Goal: Task Accomplishment & Management: Use online tool/utility

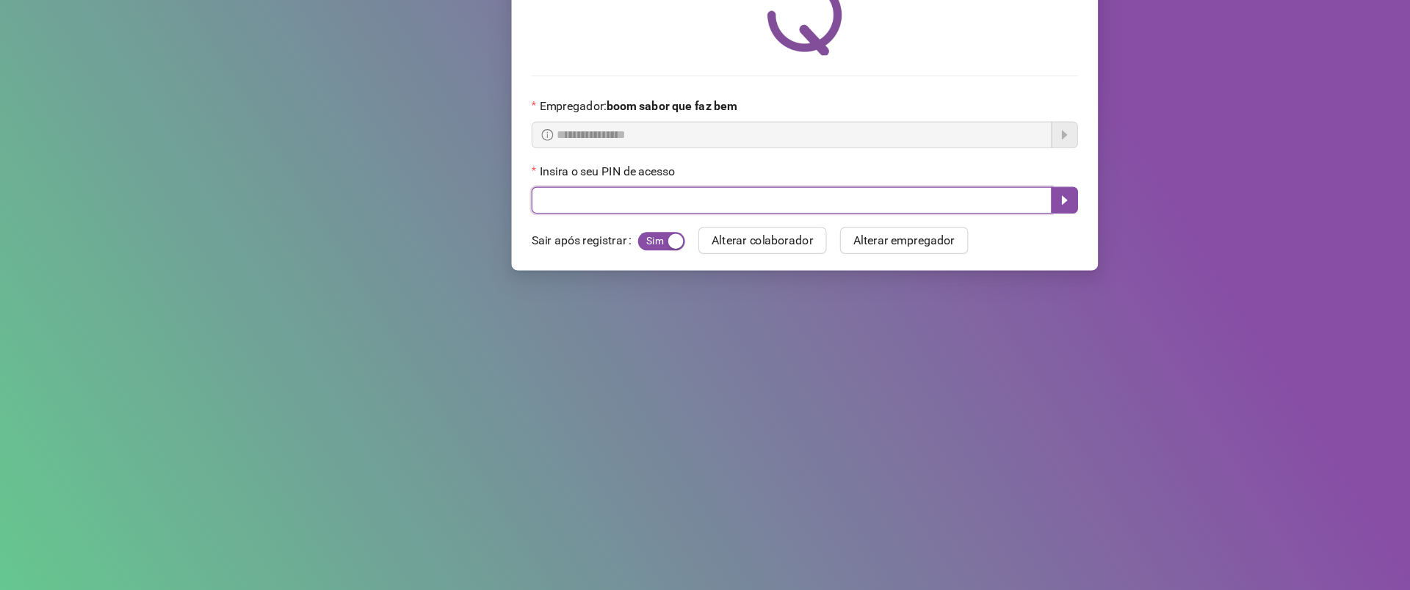
click at [660, 246] on input "text" at bounding box center [693, 247] width 456 height 23
type input "*****"
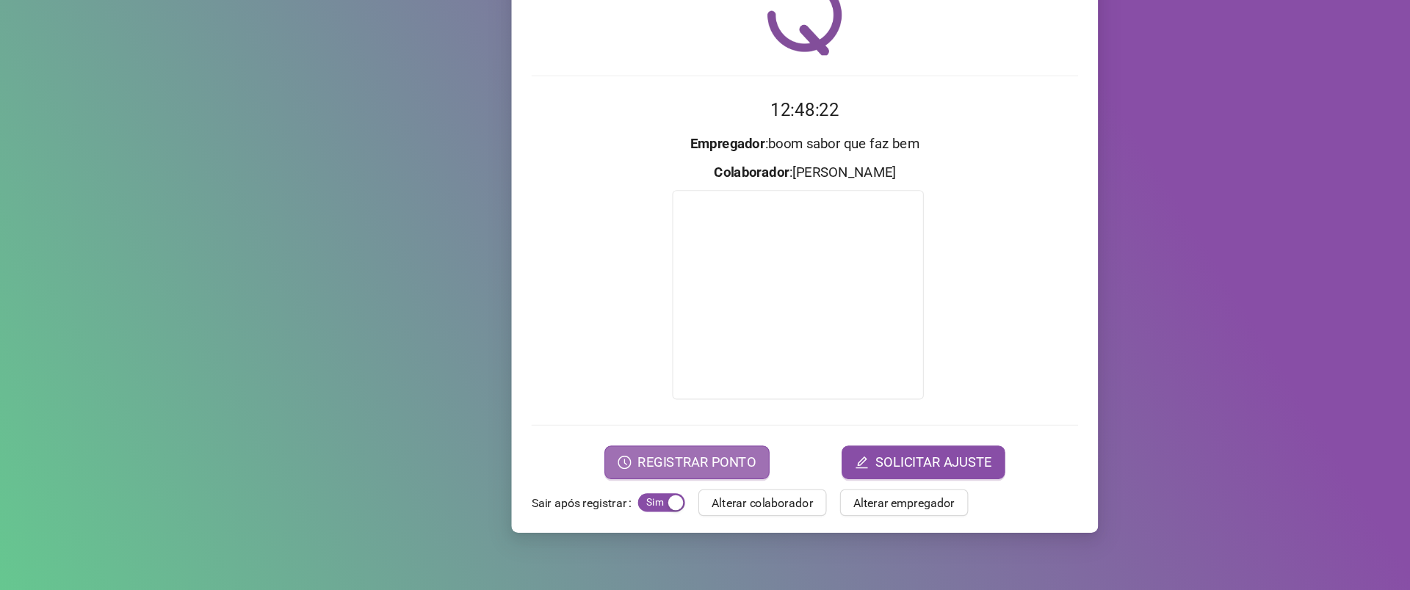
click at [619, 476] on span "REGISTRAR PONTO" at bounding box center [611, 478] width 104 height 18
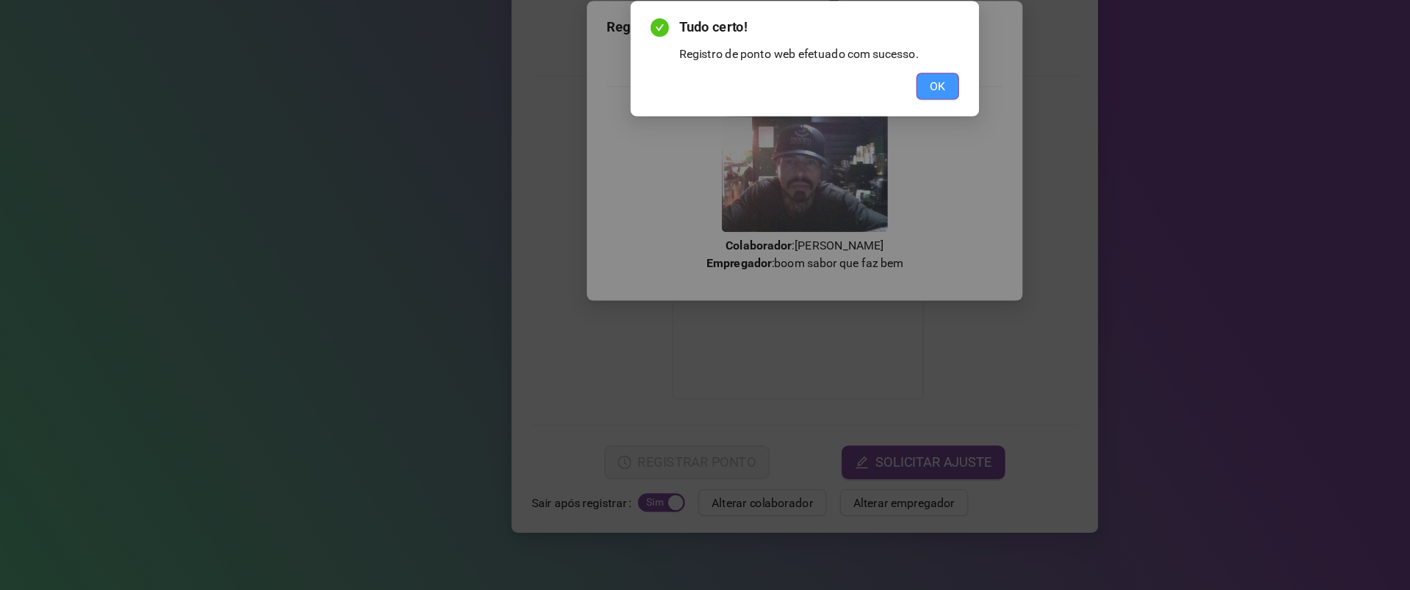
click at [818, 156] on button "OK" at bounding box center [820, 148] width 37 height 23
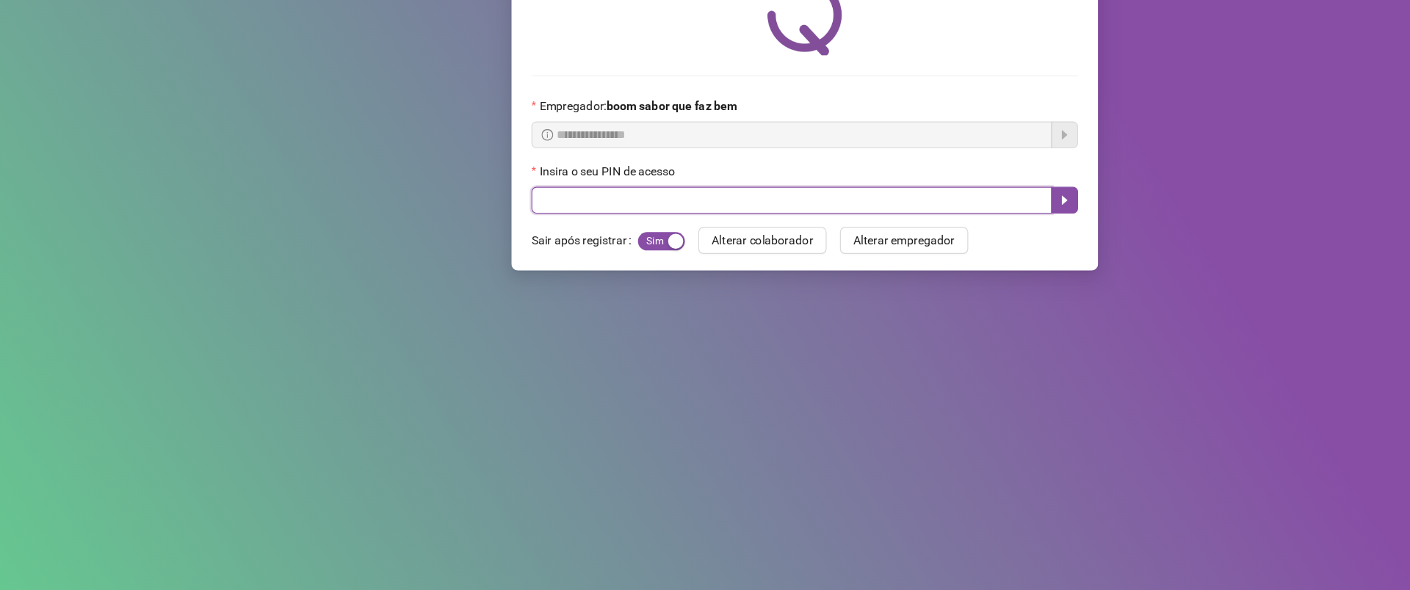
click at [770, 242] on input "text" at bounding box center [693, 247] width 456 height 23
type input "*****"
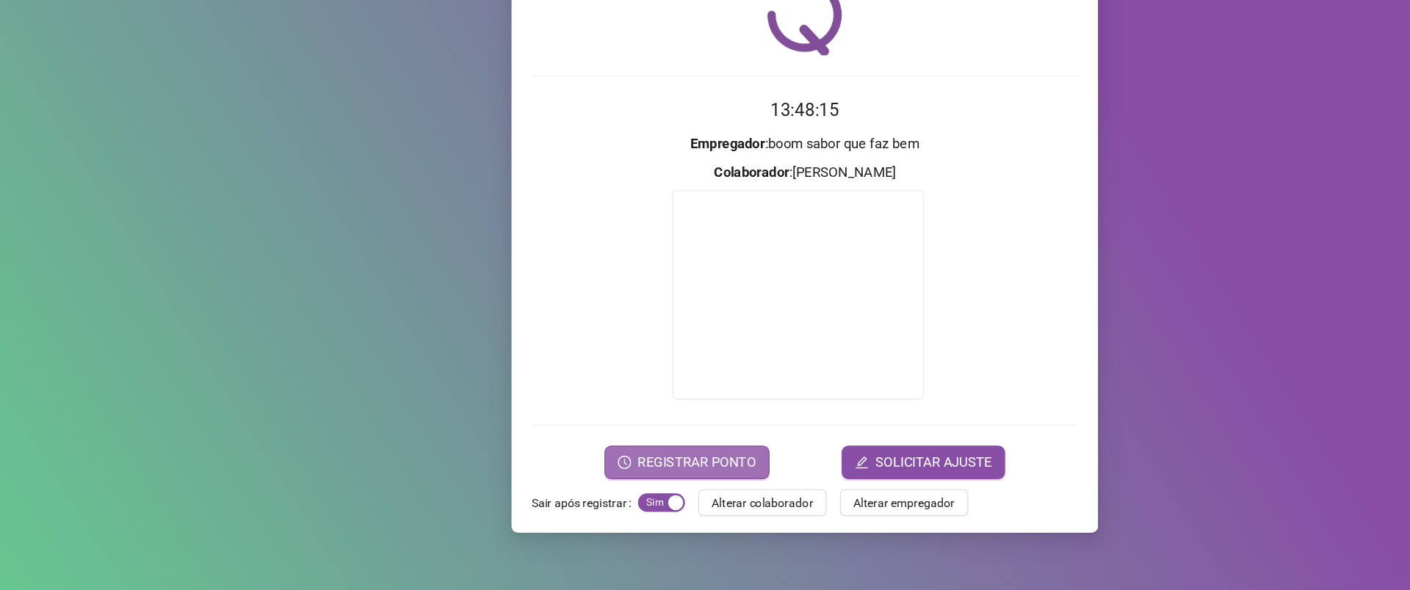
drag, startPoint x: 604, startPoint y: 483, endPoint x: 560, endPoint y: 471, distance: 45.6
click at [560, 471] on button "REGISTRAR PONTO" at bounding box center [601, 477] width 145 height 29
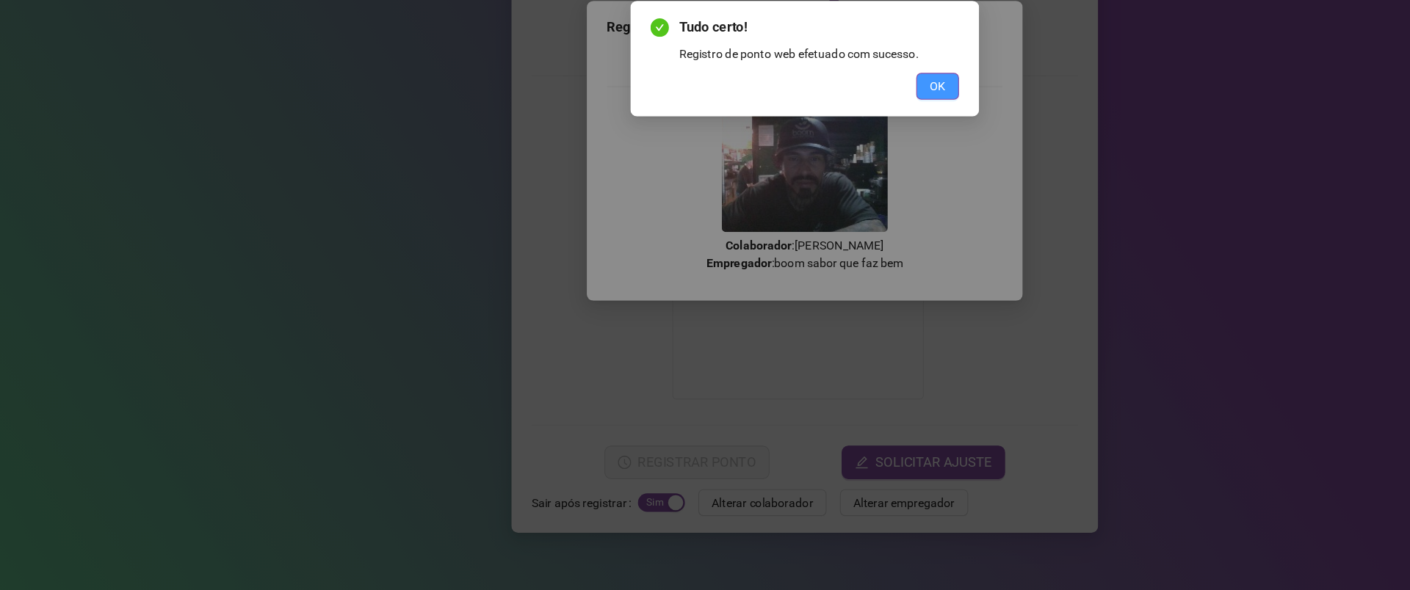
click at [819, 139] on button "OK" at bounding box center [820, 148] width 37 height 23
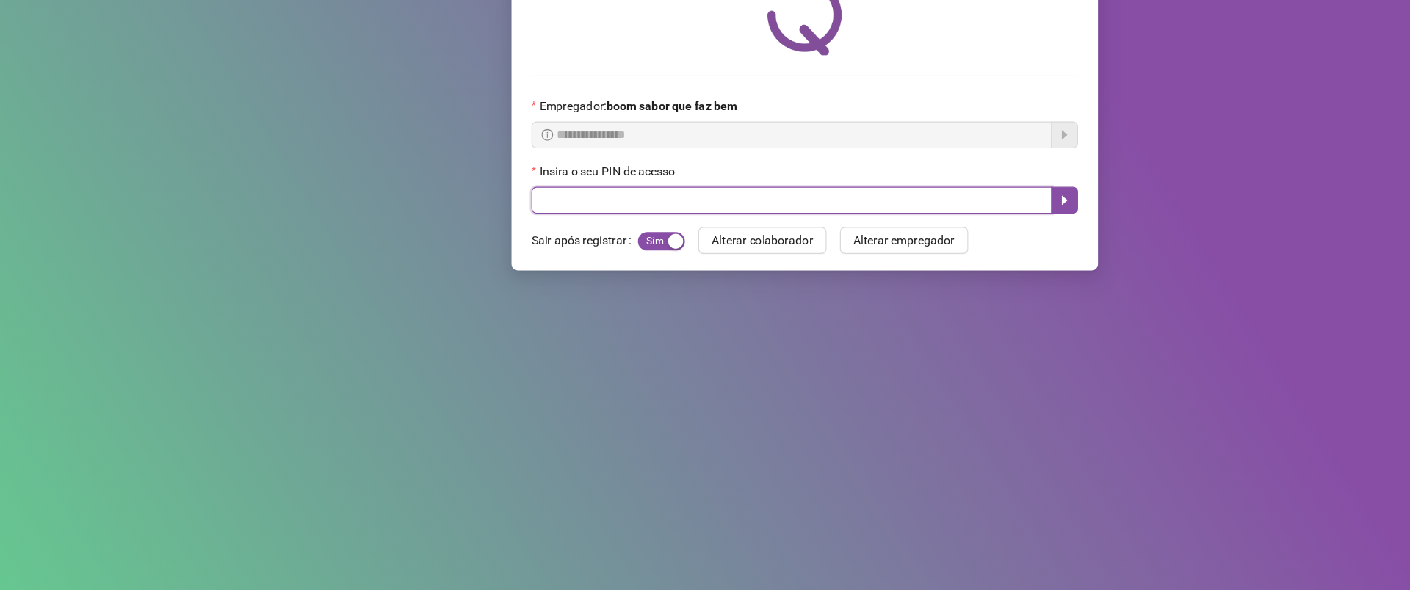
click at [592, 245] on input "text" at bounding box center [693, 247] width 456 height 23
type input "*****"
click at [937, 253] on icon "caret-right" at bounding box center [932, 248] width 12 height 12
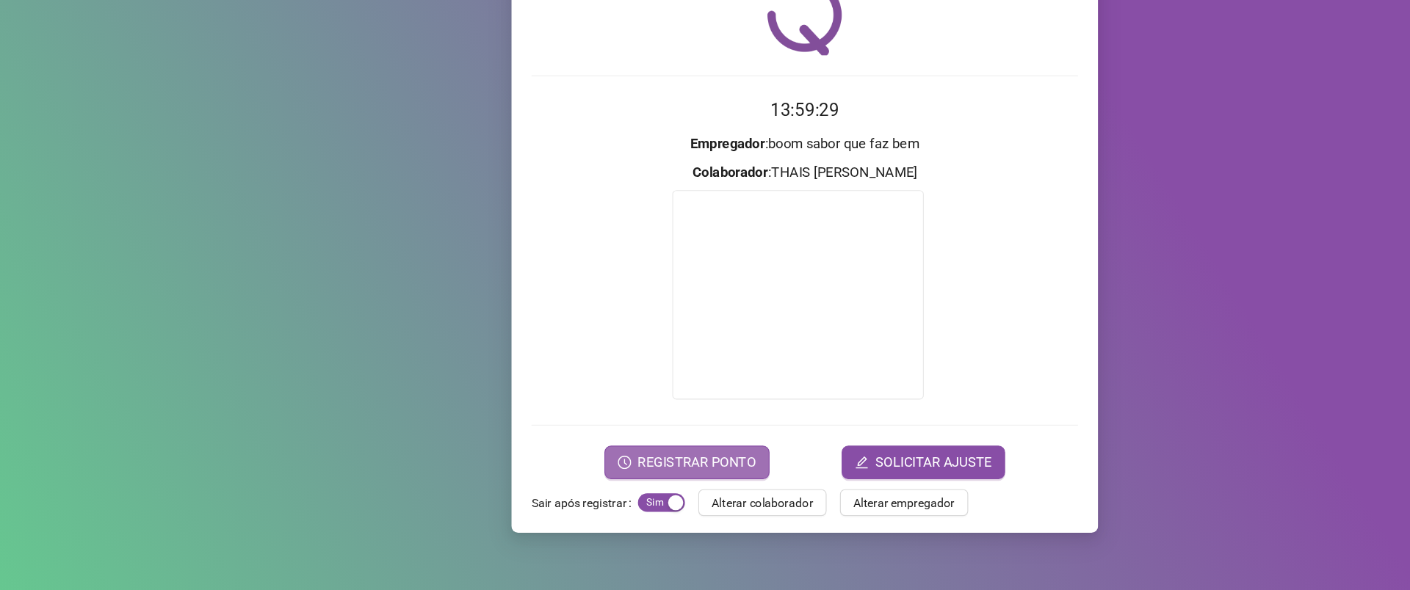
click at [631, 478] on span "REGISTRAR PONTO" at bounding box center [611, 478] width 104 height 18
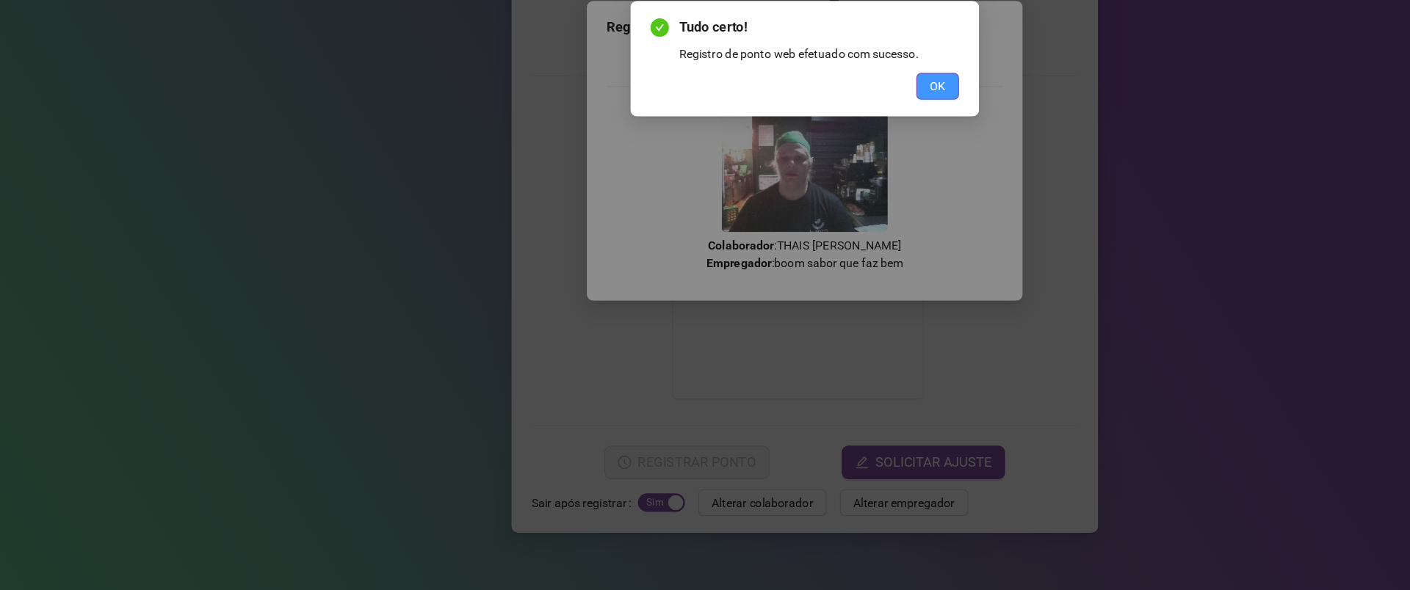
click at [824, 154] on span "OK" at bounding box center [821, 148] width 14 height 16
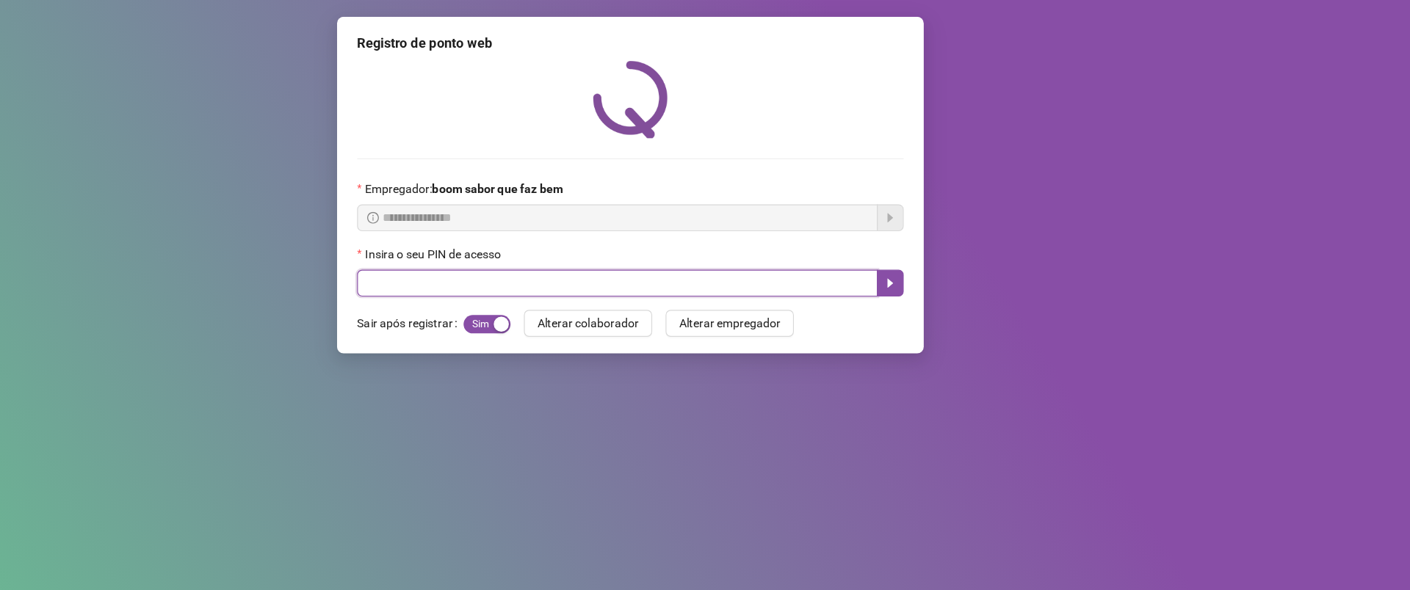
drag, startPoint x: 0, startPoint y: 626, endPoint x: 848, endPoint y: 246, distance: 929.3
click at [848, 246] on input "text" at bounding box center [693, 247] width 456 height 23
type input "*****"
click at [934, 255] on button "button" at bounding box center [932, 247] width 23 height 23
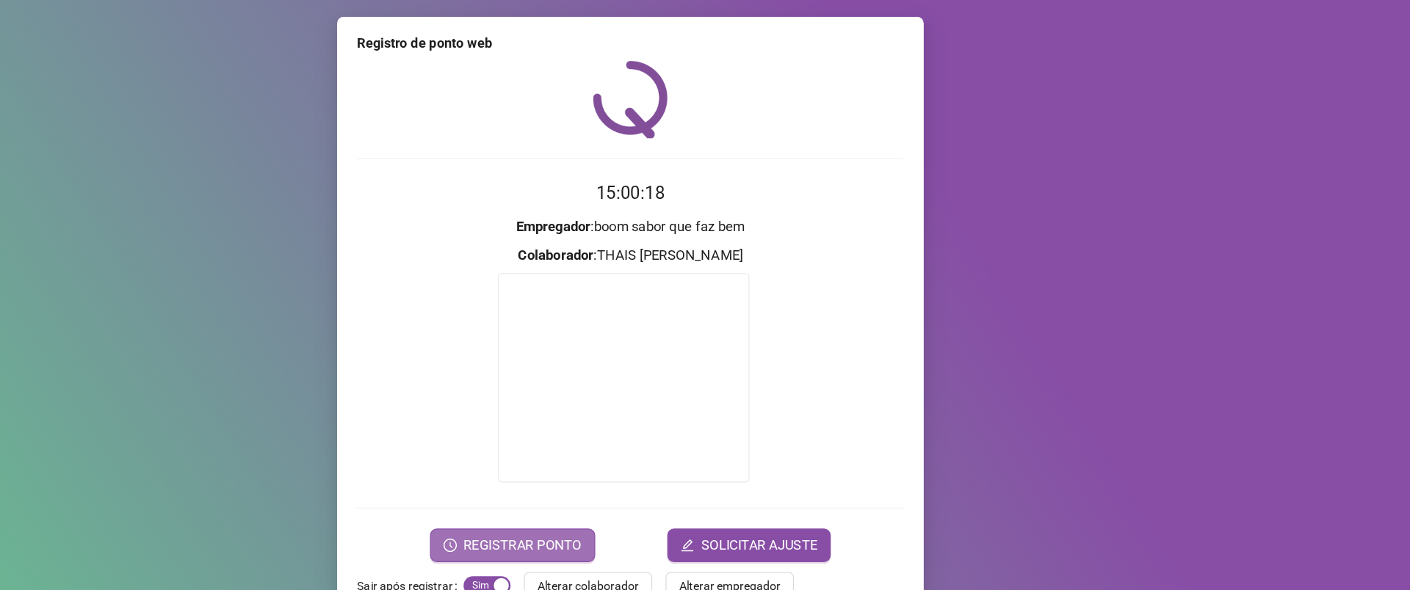
click at [653, 470] on span "REGISTRAR PONTO" at bounding box center [611, 478] width 104 height 18
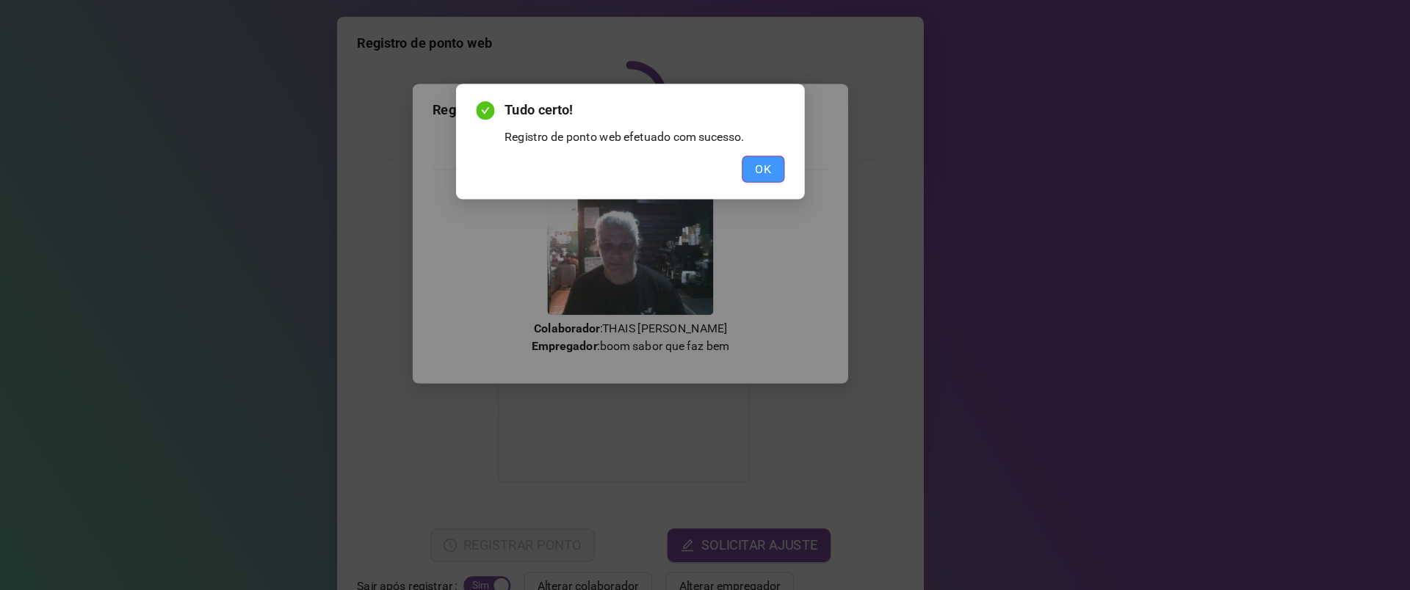
click at [816, 138] on button "OK" at bounding box center [820, 148] width 37 height 23
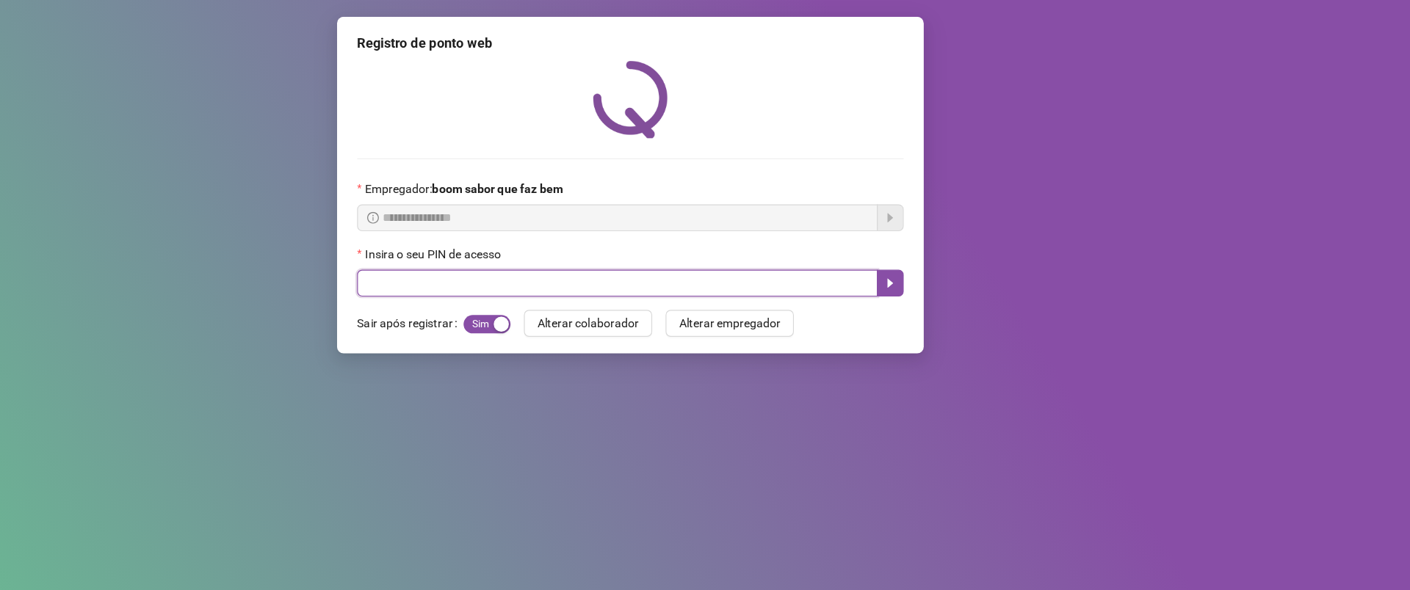
click at [671, 258] on input "text" at bounding box center [693, 247] width 456 height 23
type input "*****"
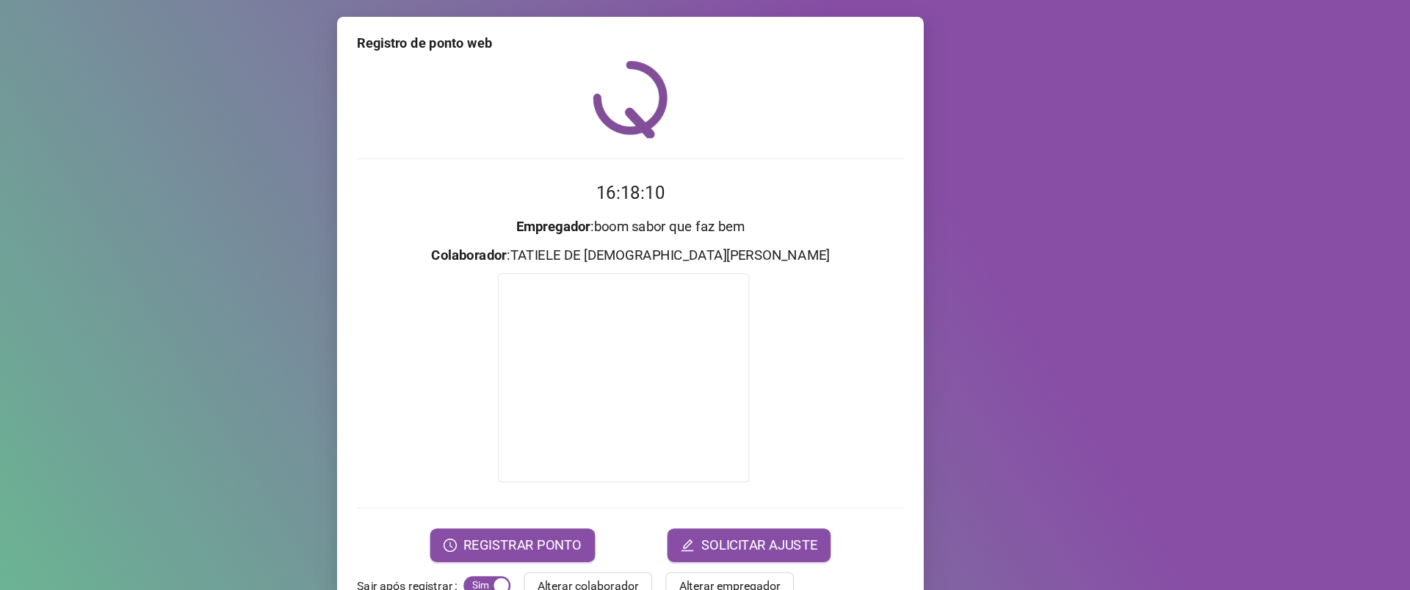
click at [681, 161] on time "16:18:10" at bounding box center [705, 169] width 60 height 18
click at [690, 194] on h3 "Empregador : boom sabor que faz bem" at bounding box center [704, 198] width 479 height 19
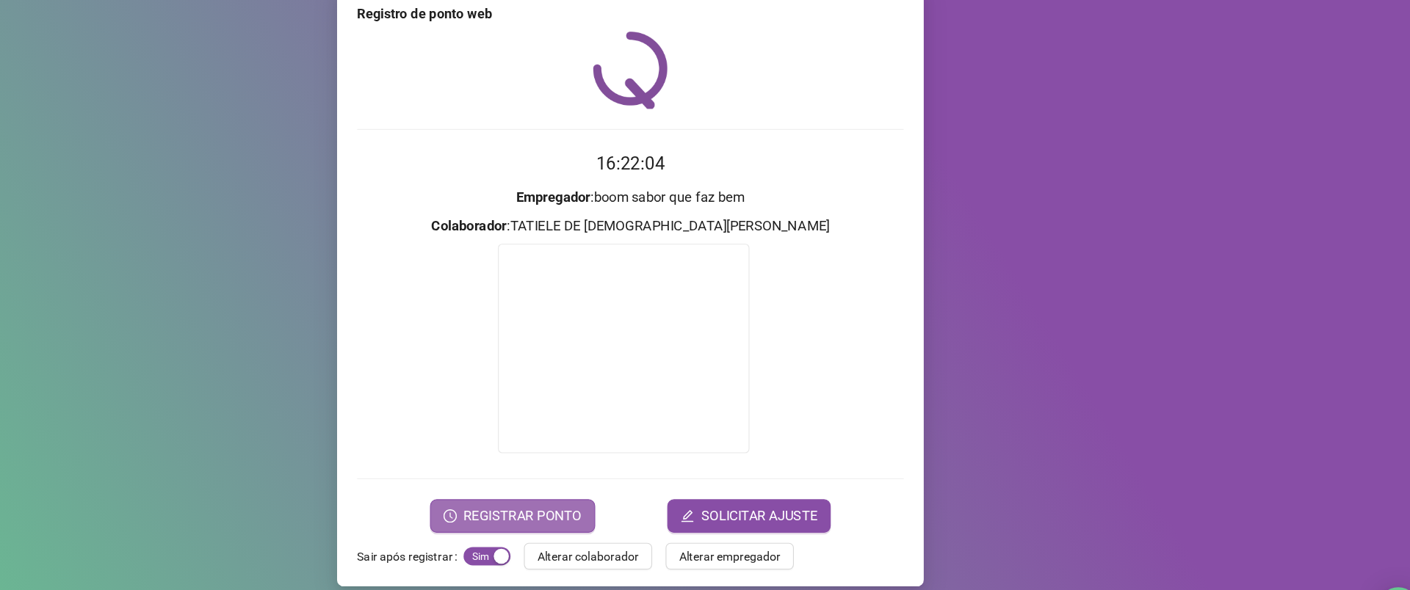
click at [567, 470] on span "REGISTRAR PONTO" at bounding box center [611, 478] width 104 height 18
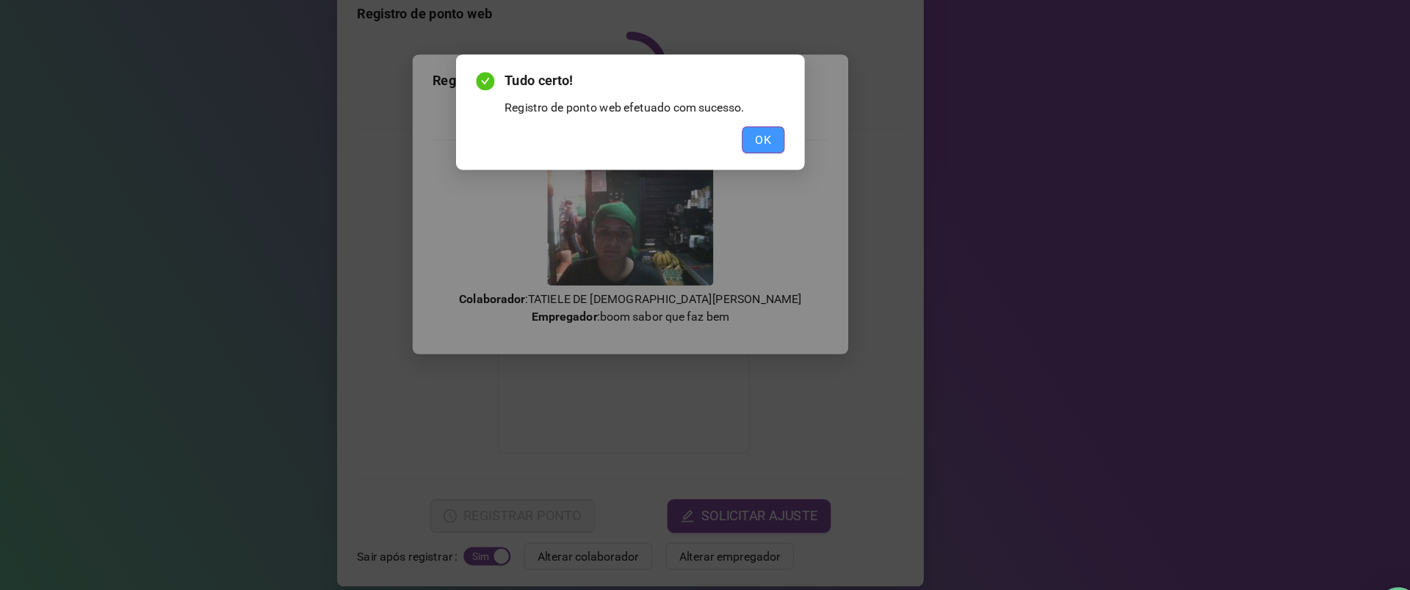
click at [810, 147] on button "OK" at bounding box center [820, 148] width 37 height 23
